Goal: Task Accomplishment & Management: Complete application form

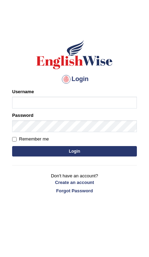
click at [88, 181] on link "Create an account" at bounding box center [74, 182] width 125 height 7
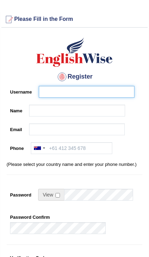
click at [108, 94] on input "Username" at bounding box center [87, 92] width 96 height 12
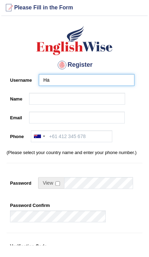
type input "H"
type input "Thapahasan13@gmail.com"
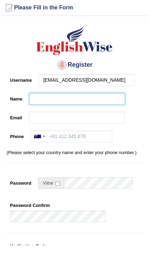
click at [43, 105] on input "Name" at bounding box center [77, 111] width 96 height 12
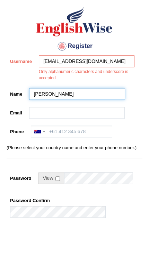
type input "[PERSON_NAME]"
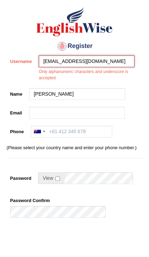
click at [53, 86] on input "Thapahasan13@gmail.com" at bounding box center [87, 92] width 96 height 12
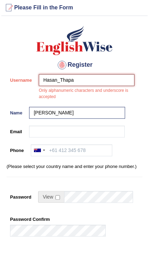
type input "Hasan_Thapa"
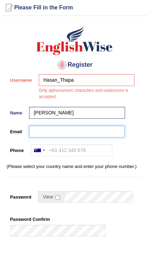
click at [38, 137] on input "Email" at bounding box center [77, 143] width 96 height 12
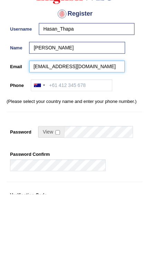
type input "Thapahasan13@gmail.com"
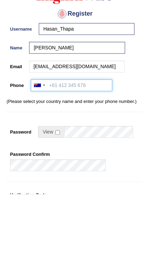
click at [59, 142] on input "Phone" at bounding box center [72, 148] width 82 height 12
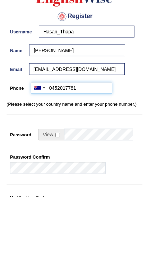
type input "0452017781"
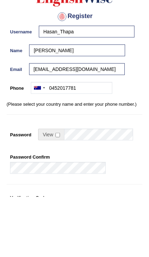
click at [56, 189] on span at bounding box center [51, 195] width 26 height 12
click at [58, 193] on input "checkbox" at bounding box center [58, 195] width 5 height 5
checkbox input "true"
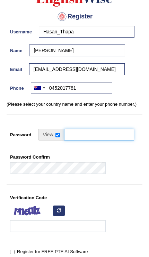
click at [85, 138] on input "Password" at bounding box center [99, 134] width 70 height 12
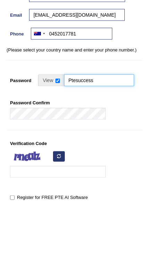
type input "Ptesuccess"
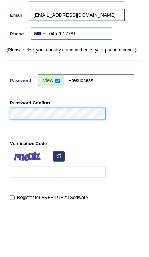
scroll to position [114, 0]
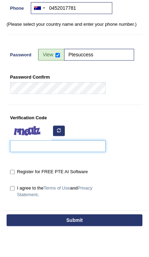
click at [23, 166] on input "Verification Code" at bounding box center [58, 172] width 96 height 12
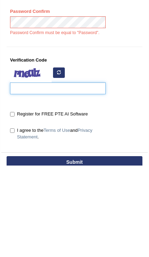
type input "B"
type input "baayim"
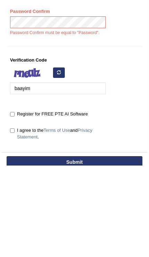
scroll to position [186, 0]
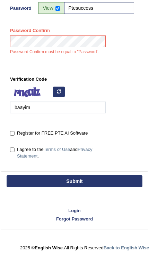
click at [12, 133] on input "Register for FREE PTE AI Software" at bounding box center [12, 133] width 5 height 5
checkbox input "true"
click at [13, 149] on input "I agree to the Terms of Use and Privacy Statement ." at bounding box center [12, 149] width 5 height 5
checkbox input "true"
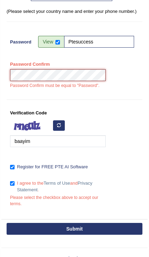
scroll to position [140, 0]
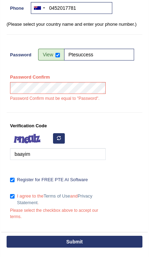
click at [132, 135] on div "Verification Code baayim" at bounding box center [75, 141] width 136 height 44
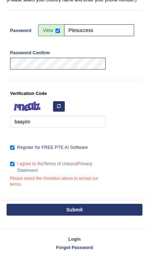
scroll to position [164, 0]
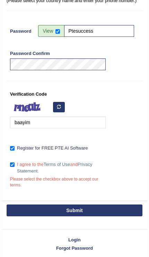
click at [29, 210] on button "Submit" at bounding box center [75, 210] width 136 height 12
type input "+61452017781"
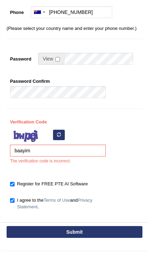
scroll to position [155, 0]
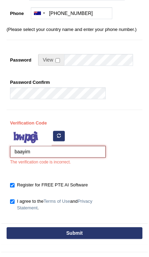
click at [68, 151] on input "baayim" at bounding box center [58, 152] width 96 height 12
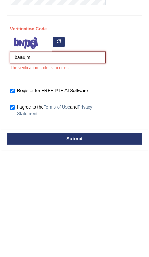
type input "baaujm"
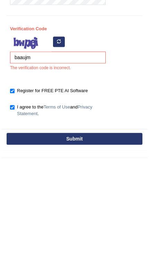
click at [118, 227] on button "Submit" at bounding box center [75, 233] width 136 height 12
type input "+61452017781"
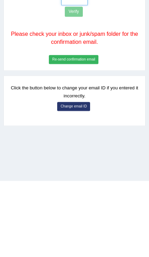
scroll to position [76, 0]
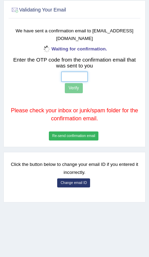
click at [82, 80] on input "text" at bounding box center [74, 77] width 27 height 10
type input "2 8 5 9"
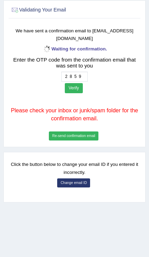
click at [76, 93] on button "Verify" at bounding box center [74, 88] width 18 height 10
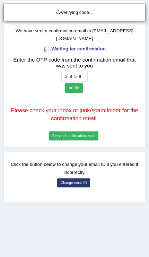
scroll to position [76, 0]
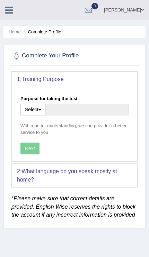
click at [32, 109] on button "Select" at bounding box center [32, 109] width 25 height 12
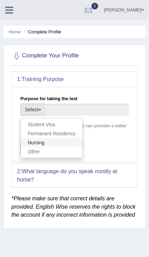
click at [29, 141] on link "Nursing" at bounding box center [52, 142] width 62 height 9
type input "Nursing"
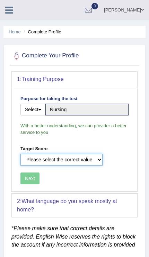
click at [36, 160] on select "Please select the correct value 50 (6 bands) 58 (6.5 bands) 65 (7 bands) 79 (8 …" at bounding box center [61, 159] width 82 height 12
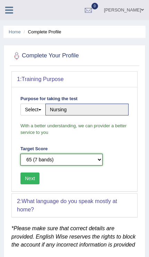
click at [41, 154] on select "Please select the correct value 50 (6 bands) 58 (6.5 bands) 65 (7 bands) 79 (8 …" at bounding box center [61, 159] width 82 height 12
select select "79"
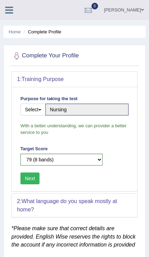
click at [28, 177] on button "Next" at bounding box center [29, 178] width 19 height 12
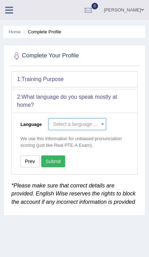
click at [101, 126] on span at bounding box center [102, 123] width 7 height 11
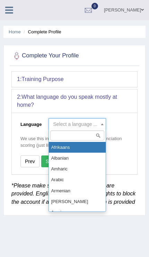
click at [85, 134] on input "search" at bounding box center [77, 135] width 54 height 10
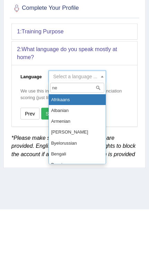
type input "nep"
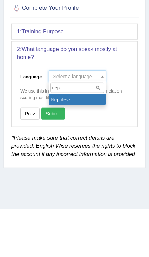
select select "Nepalese"
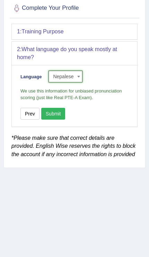
click at [54, 113] on button "Submit" at bounding box center [53, 114] width 24 height 12
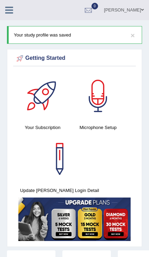
click at [11, 13] on icon at bounding box center [9, 10] width 8 height 9
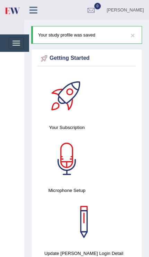
click at [16, 43] on span "button" at bounding box center [17, 43] width 8 height 1
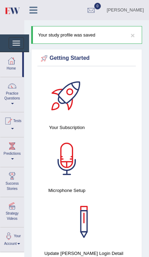
click at [14, 46] on button "Toggle navigation" at bounding box center [16, 43] width 15 height 12
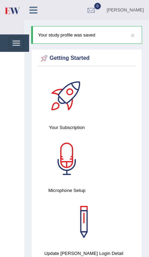
click at [83, 5] on link "0" at bounding box center [91, 9] width 21 height 18
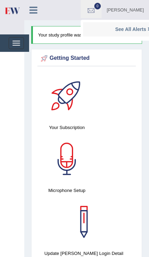
click at [86, 6] on div at bounding box center [91, 10] width 10 height 10
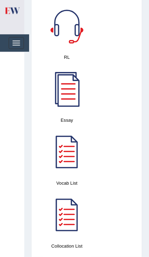
scroll to position [893, 0]
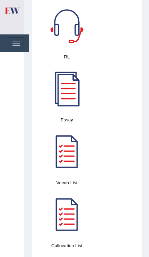
click at [70, 159] on div at bounding box center [67, 151] width 49 height 49
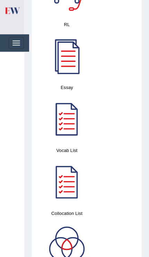
scroll to position [926, 0]
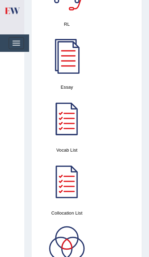
click at [74, 187] on div at bounding box center [67, 181] width 49 height 49
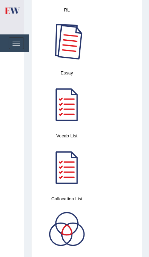
click at [72, 59] on div at bounding box center [67, 41] width 49 height 49
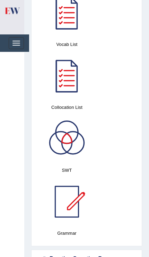
scroll to position [1031, 0]
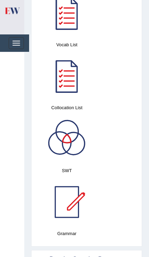
click at [72, 146] on div at bounding box center [67, 139] width 49 height 49
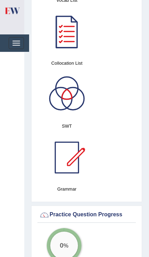
scroll to position [1077, 0]
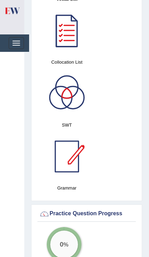
click at [69, 161] on div at bounding box center [67, 156] width 49 height 49
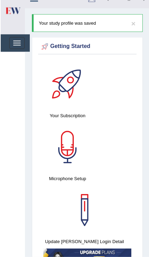
scroll to position [0, 0]
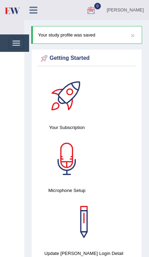
click at [32, 13] on icon at bounding box center [34, 10] width 8 height 9
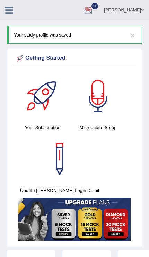
click at [3, 9] on link at bounding box center [9, 9] width 18 height 10
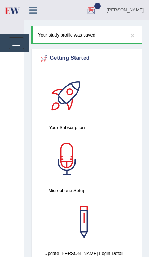
click at [9, 8] on img at bounding box center [12, 10] width 16 height 14
click at [13, 42] on button "Toggle navigation" at bounding box center [16, 43] width 15 height 12
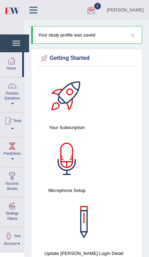
click at [13, 49] on button "Toggle navigation" at bounding box center [16, 43] width 15 height 12
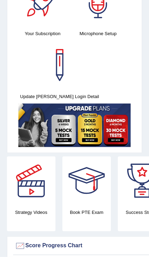
scroll to position [71, 0]
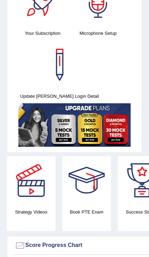
click at [139, 192] on div at bounding box center [142, 180] width 49 height 49
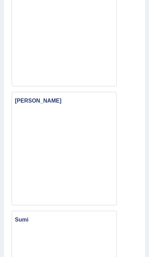
scroll to position [439, 0]
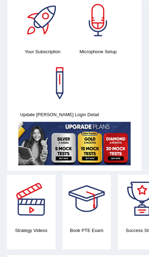
scroll to position [53, 0]
click at [28, 215] on div at bounding box center [31, 198] width 49 height 49
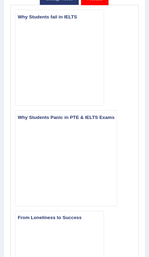
scroll to position [38, 0]
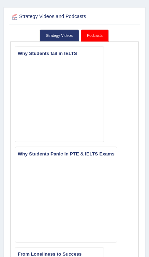
click at [67, 36] on link "Strategy Videos" at bounding box center [60, 36] width 40 height 12
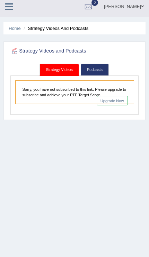
scroll to position [0, 0]
